Goal: Task Accomplishment & Management: Use online tool/utility

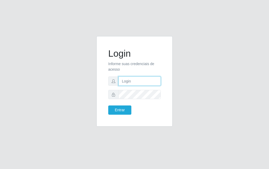
click at [122, 85] on input "text" at bounding box center [140, 80] width 42 height 9
type input "[PERSON_NAME]"
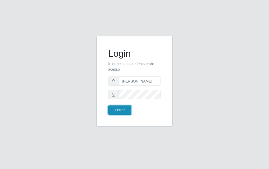
click at [120, 109] on button "Entrar" at bounding box center [119, 109] width 23 height 9
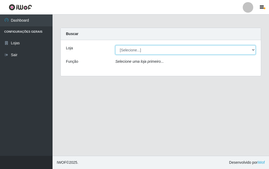
click at [246, 51] on select "[Selecione...] Divino Fogão - [GEOGRAPHIC_DATA]" at bounding box center [186, 49] width 141 height 9
select select "499"
click at [116, 45] on select "[Selecione...] Divino Fogão - [GEOGRAPHIC_DATA]" at bounding box center [186, 49] width 141 height 9
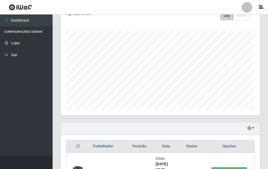
scroll to position [103, 0]
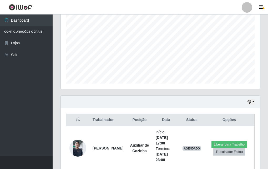
click at [255, 103] on div "Hoje 1 dia 3 dias 1 Semana Não encerrados" at bounding box center [160, 102] width 199 height 13
click at [256, 102] on div "Hoje 1 dia 3 dias 1 Semana Não encerrados" at bounding box center [160, 102] width 199 height 13
click at [253, 101] on button "button" at bounding box center [250, 102] width 7 height 6
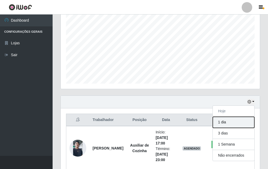
click at [230, 125] on button "1 dia" at bounding box center [234, 122] width 42 height 11
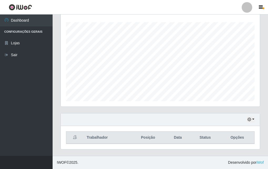
click at [230, 125] on div "Hoje 1 dia 3 dias 1 Semana Não encerrados" at bounding box center [160, 119] width 199 height 13
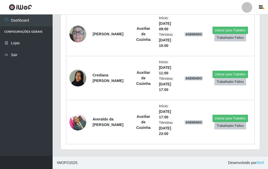
scroll to position [263, 0]
